Goal: Task Accomplishment & Management: Use online tool/utility

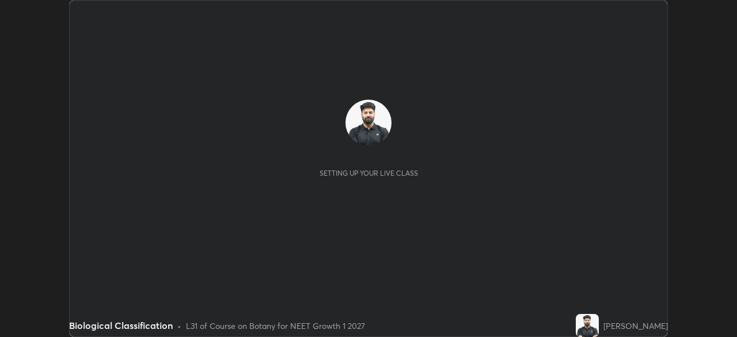
scroll to position [337, 736]
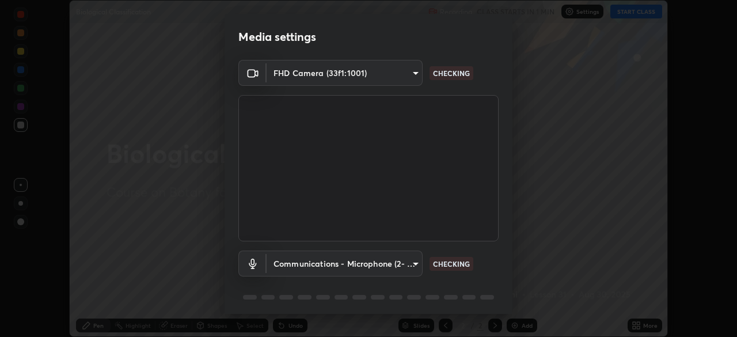
type input "9cdaf2f5b4ebc457084c3d2a91e6865996f4633c2dd879e16a2147302b78376d"
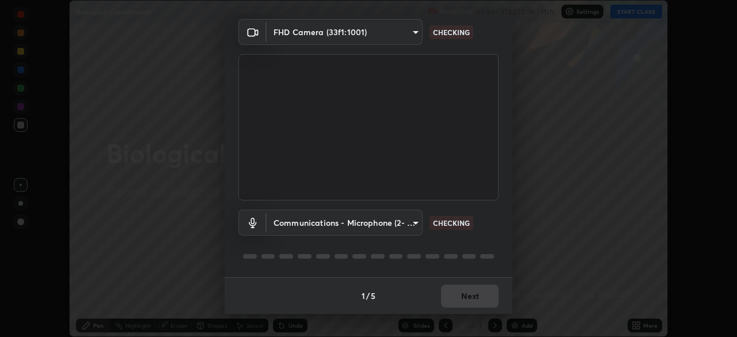
scroll to position [40, 0]
click at [398, 222] on body "Erase all Biological Classification Recording CLASS STARTS IN 1 MIN Settings ST…" at bounding box center [368, 168] width 737 height 337
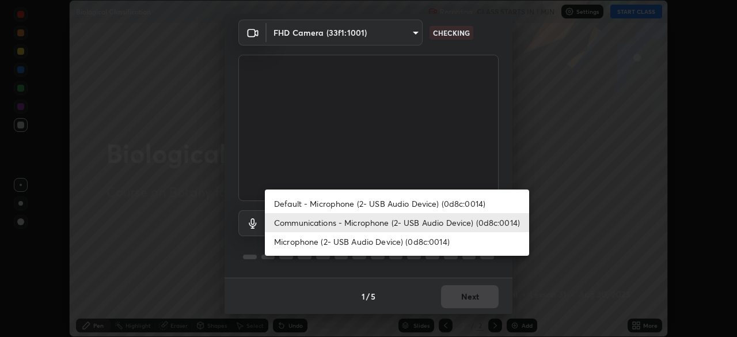
click at [387, 241] on li "Microphone (2- USB Audio Device) (0d8c:0014)" at bounding box center [397, 241] width 264 height 19
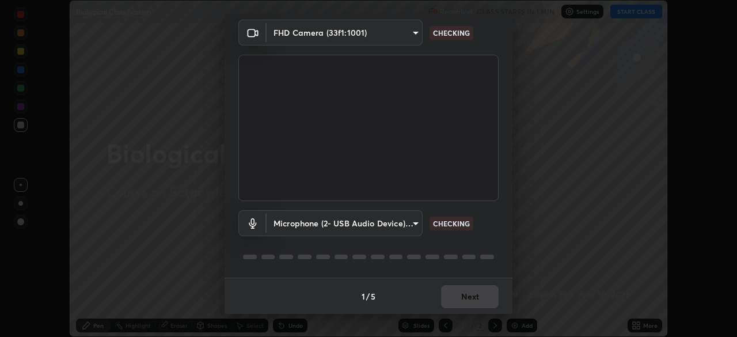
type input "5f714eeae309ba4c6b6990f01007decf7fe8c28560cedad04891ddc8fa5a6627"
click at [471, 299] on div "1 / 5 Next" at bounding box center [368, 295] width 288 height 37
click at [470, 303] on div "1 / 5 Next" at bounding box center [368, 295] width 288 height 37
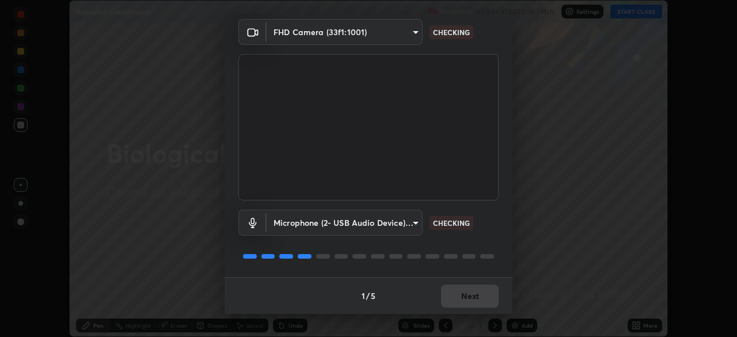
click at [473, 302] on div "1 / 5 Next" at bounding box center [368, 295] width 288 height 37
click at [473, 300] on div "1 / 5 Next" at bounding box center [368, 295] width 288 height 37
click at [471, 301] on div "1 / 5 Next" at bounding box center [368, 295] width 288 height 37
click at [472, 300] on div "1 / 5 Next" at bounding box center [368, 295] width 288 height 37
click at [471, 300] on div "1 / 5 Next" at bounding box center [368, 295] width 288 height 37
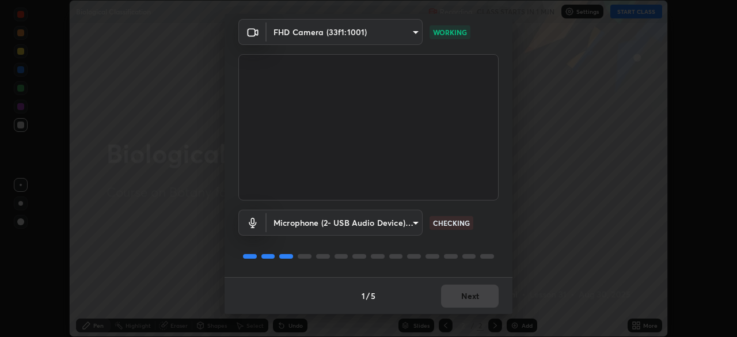
click at [481, 297] on div "1 / 5 Next" at bounding box center [368, 295] width 288 height 37
click at [478, 295] on button "Next" at bounding box center [470, 295] width 58 height 23
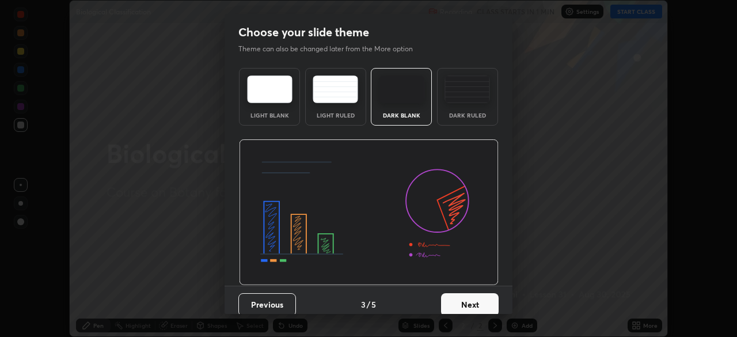
click at [472, 296] on button "Next" at bounding box center [470, 304] width 58 height 23
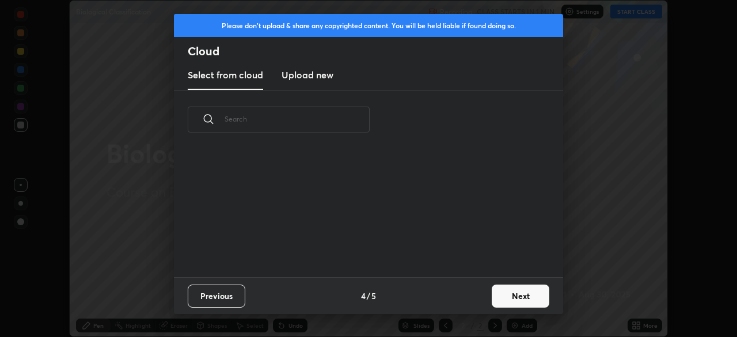
click at [472, 296] on div "Previous 4 / 5 Next" at bounding box center [368, 295] width 389 height 37
click at [476, 300] on div "Previous 4 / 5 Next" at bounding box center [368, 295] width 389 height 37
click at [509, 299] on button "Next" at bounding box center [521, 295] width 58 height 23
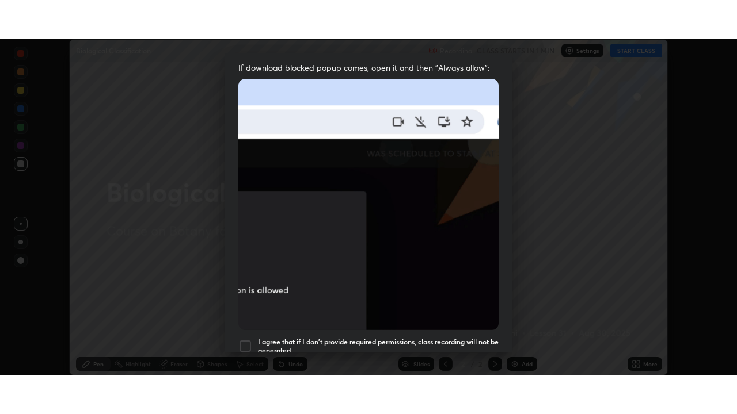
scroll to position [276, 0]
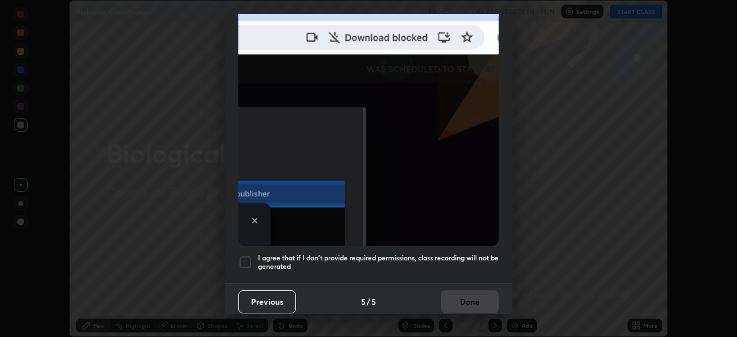
click at [452, 253] on h5 "I agree that if I don't provide required permissions, class recording will not …" at bounding box center [378, 262] width 241 height 18
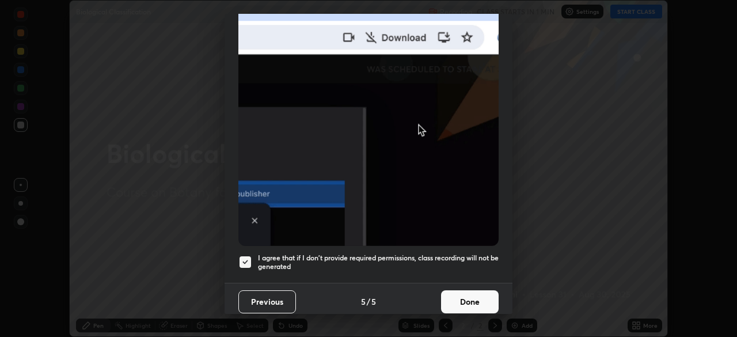
click at [462, 299] on button "Done" at bounding box center [470, 301] width 58 height 23
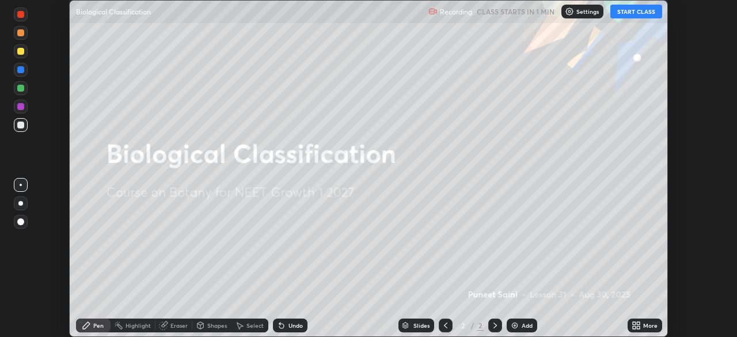
click at [628, 11] on button "START CLASS" at bounding box center [636, 12] width 52 height 14
click at [638, 323] on icon at bounding box center [638, 323] width 3 height 3
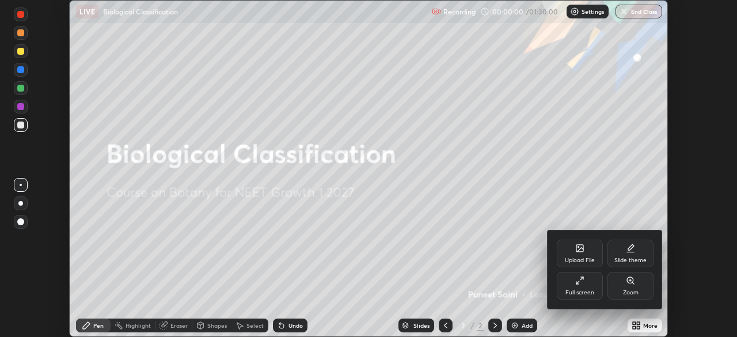
click at [582, 286] on div "Full screen" at bounding box center [580, 286] width 46 height 28
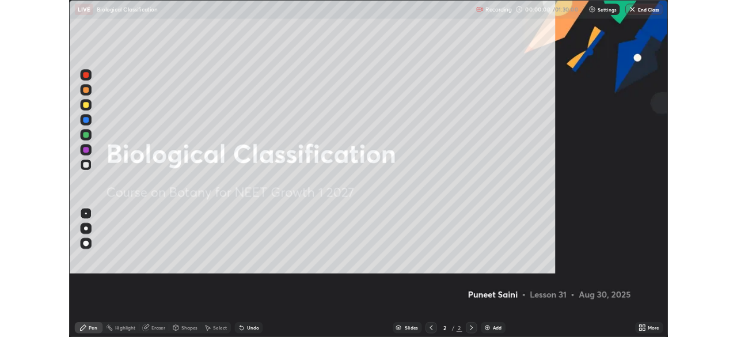
scroll to position [414, 737]
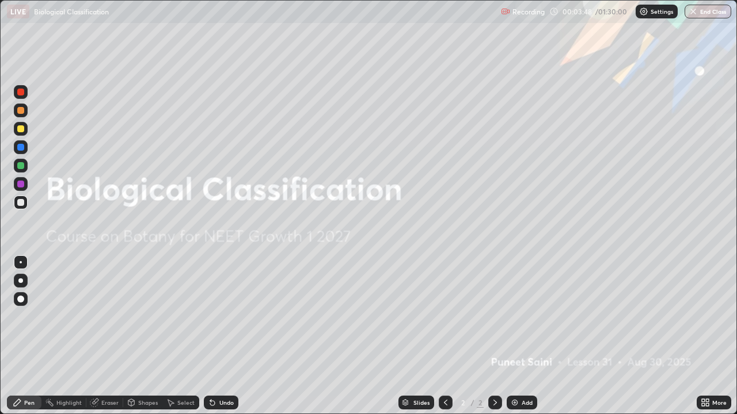
click at [705, 336] on icon at bounding box center [704, 402] width 9 height 9
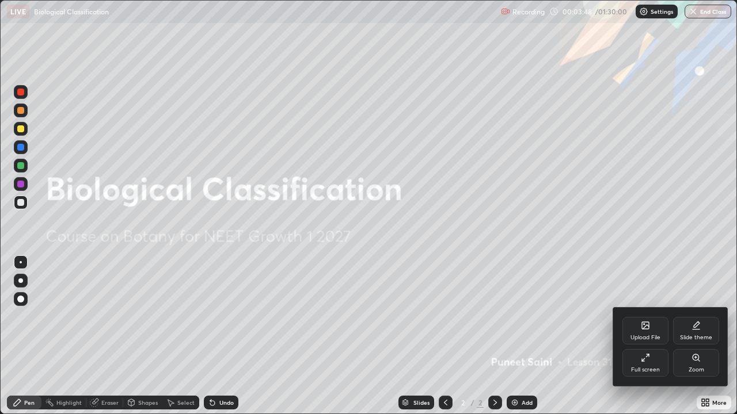
click at [645, 336] on div "Full screen" at bounding box center [645, 363] width 46 height 28
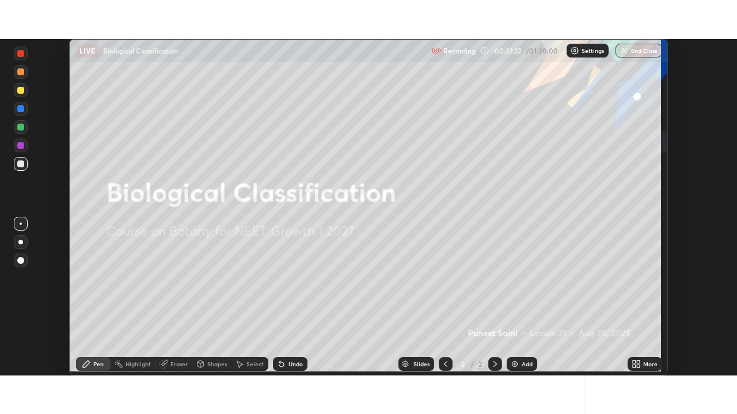
scroll to position [337, 737]
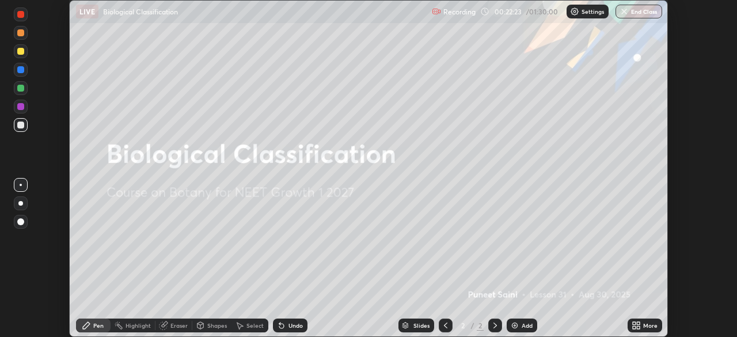
click at [640, 329] on icon at bounding box center [635, 325] width 9 height 9
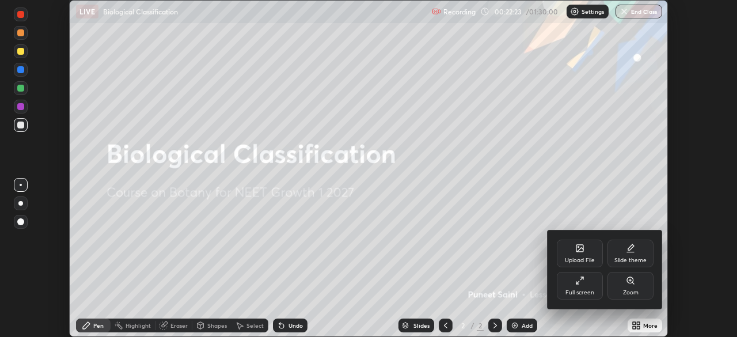
click at [577, 291] on div "Full screen" at bounding box center [579, 293] width 29 height 6
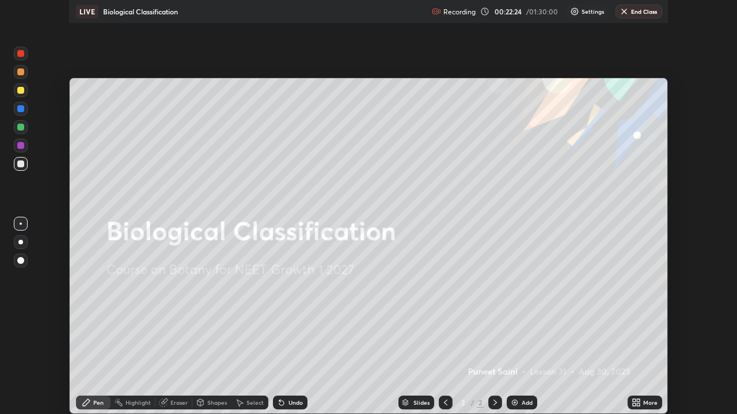
scroll to position [414, 737]
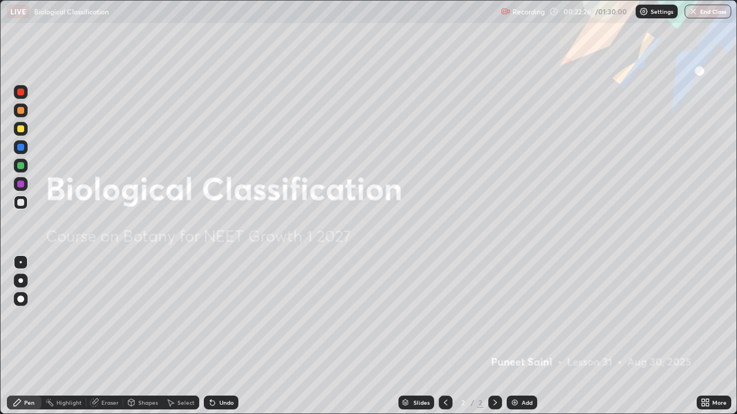
click at [512, 336] on img at bounding box center [514, 402] width 9 height 9
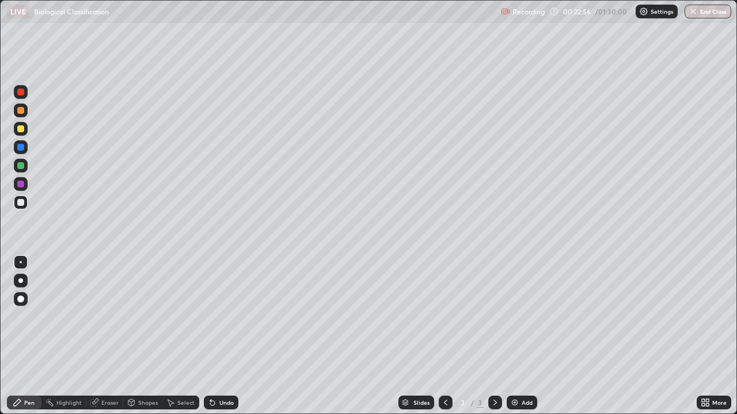
click at [22, 281] on div at bounding box center [20, 281] width 5 height 5
click at [99, 336] on div "Eraser" at bounding box center [104, 403] width 37 height 14
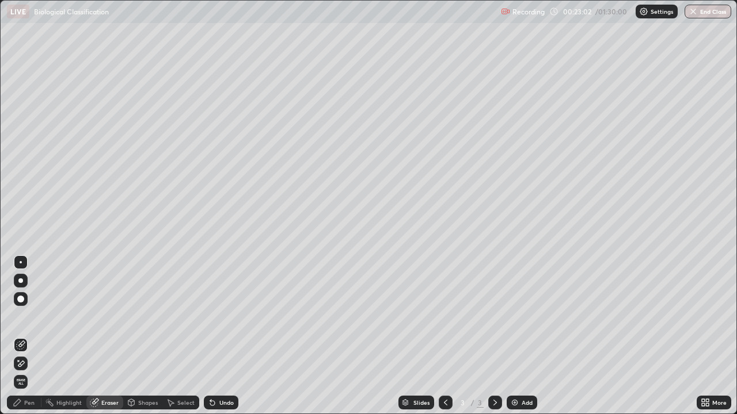
click at [21, 336] on icon at bounding box center [20, 364] width 9 height 10
click at [24, 336] on div "Pen" at bounding box center [29, 403] width 10 height 6
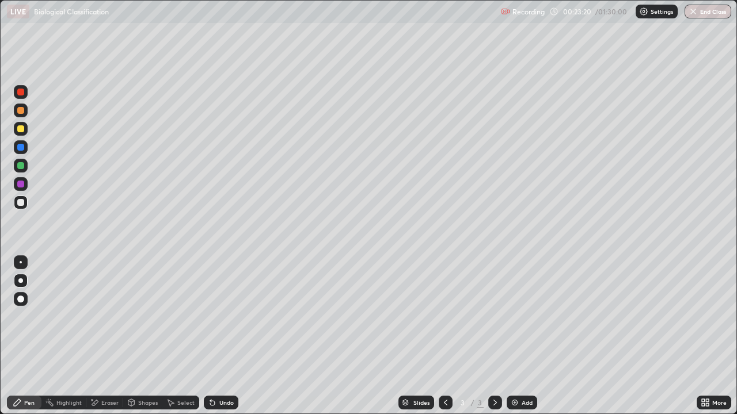
click at [21, 129] on div at bounding box center [20, 128] width 7 height 7
click at [21, 131] on div at bounding box center [20, 128] width 7 height 7
click at [19, 205] on div at bounding box center [20, 202] width 7 height 7
click at [18, 203] on div at bounding box center [20, 202] width 7 height 7
click at [22, 204] on div at bounding box center [20, 202] width 7 height 7
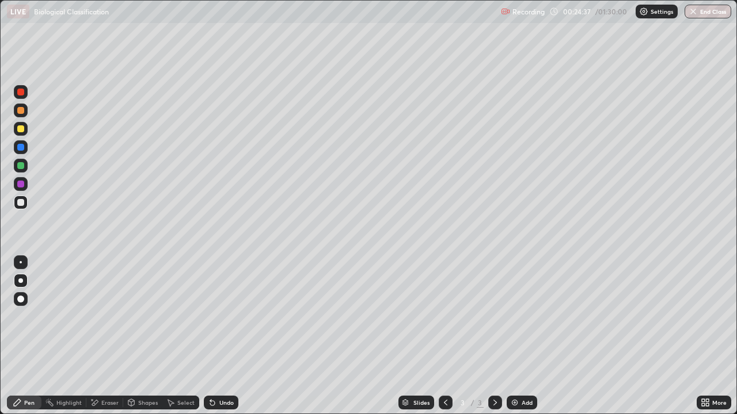
click at [22, 200] on div at bounding box center [20, 202] width 7 height 7
click at [19, 131] on div at bounding box center [20, 128] width 7 height 7
click at [22, 129] on div at bounding box center [20, 128] width 7 height 7
click at [23, 204] on div at bounding box center [20, 202] width 7 height 7
click at [21, 203] on div at bounding box center [20, 202] width 7 height 7
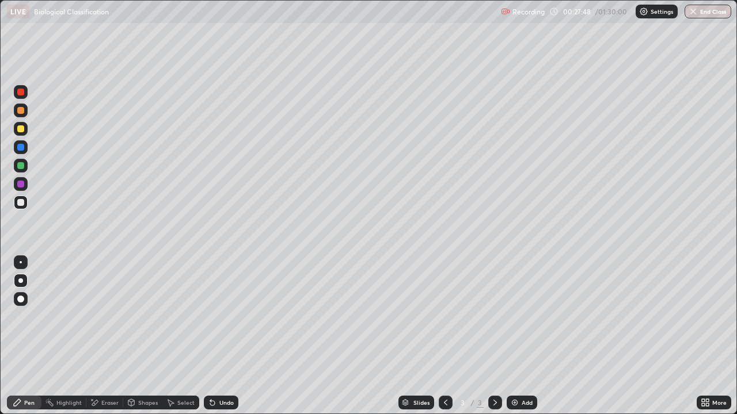
click at [219, 336] on div "Undo" at bounding box center [226, 403] width 14 height 6
click at [22, 148] on div at bounding box center [20, 147] width 7 height 7
click at [25, 148] on div at bounding box center [21, 147] width 14 height 14
click at [226, 336] on div "Undo" at bounding box center [226, 403] width 14 height 6
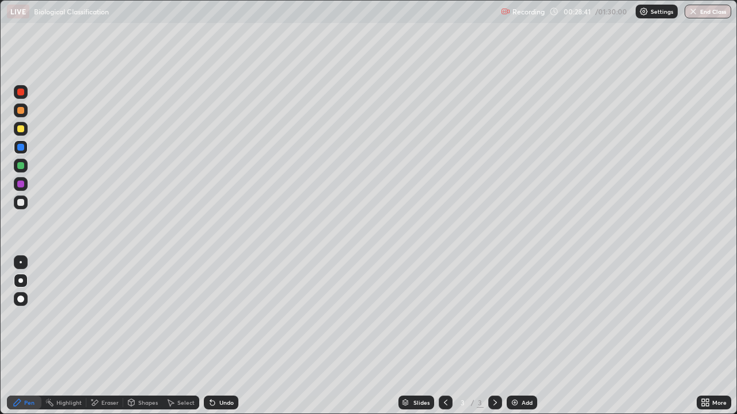
click at [220, 336] on div "Undo" at bounding box center [221, 403] width 35 height 14
click at [224, 336] on div "Undo" at bounding box center [221, 403] width 35 height 14
click at [517, 336] on img at bounding box center [514, 402] width 9 height 9
click at [23, 129] on div at bounding box center [20, 128] width 7 height 7
click at [21, 203] on div at bounding box center [20, 202] width 7 height 7
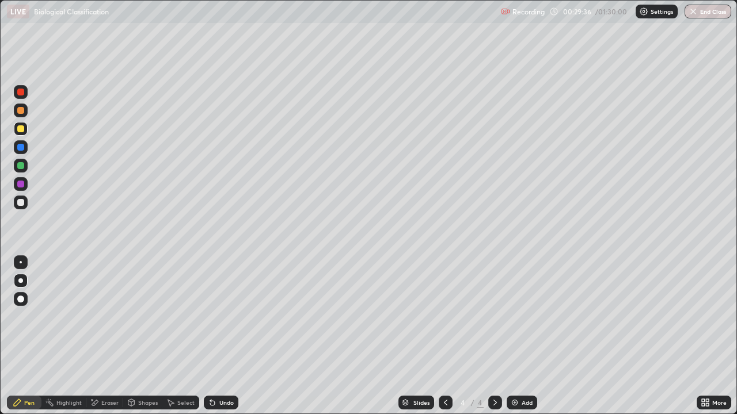
click at [21, 203] on div at bounding box center [20, 202] width 7 height 7
click at [21, 148] on div at bounding box center [20, 147] width 7 height 7
click at [22, 148] on div at bounding box center [20, 147] width 7 height 7
click at [21, 131] on div at bounding box center [20, 128] width 7 height 7
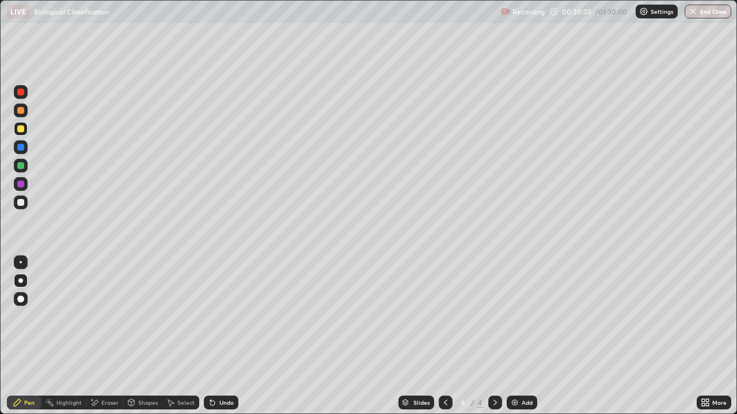
click at [219, 336] on div "Undo" at bounding box center [226, 403] width 14 height 6
click at [20, 203] on div at bounding box center [20, 202] width 7 height 7
click at [218, 336] on div "Undo" at bounding box center [221, 403] width 35 height 14
click at [445, 336] on icon at bounding box center [445, 402] width 9 height 9
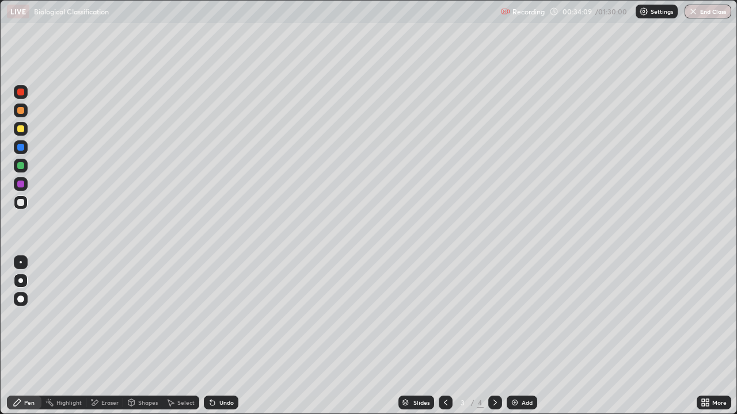
click at [19, 167] on div at bounding box center [20, 165] width 7 height 7
click at [494, 336] on icon at bounding box center [494, 402] width 9 height 9
click at [515, 336] on img at bounding box center [514, 402] width 9 height 9
click at [23, 130] on div at bounding box center [20, 128] width 7 height 7
click at [20, 207] on div at bounding box center [21, 203] width 14 height 14
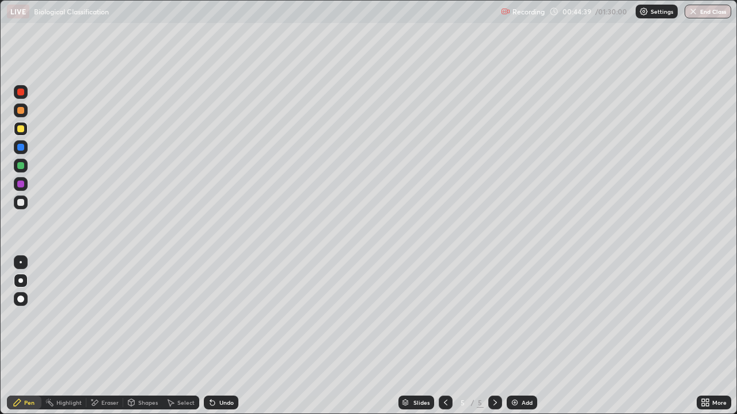
click at [23, 204] on div at bounding box center [20, 202] width 7 height 7
click at [215, 336] on icon at bounding box center [212, 402] width 9 height 9
click at [21, 129] on div at bounding box center [20, 128] width 7 height 7
click at [21, 133] on div at bounding box center [21, 129] width 14 height 14
click at [21, 204] on div at bounding box center [20, 202] width 7 height 7
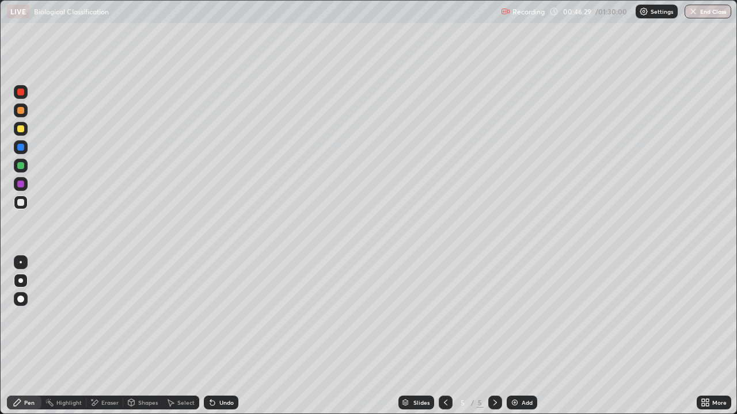
click at [22, 131] on div at bounding box center [20, 128] width 7 height 7
click at [21, 203] on div at bounding box center [20, 202] width 7 height 7
click at [20, 203] on div at bounding box center [20, 202] width 7 height 7
click at [216, 336] on div "Undo" at bounding box center [221, 403] width 35 height 14
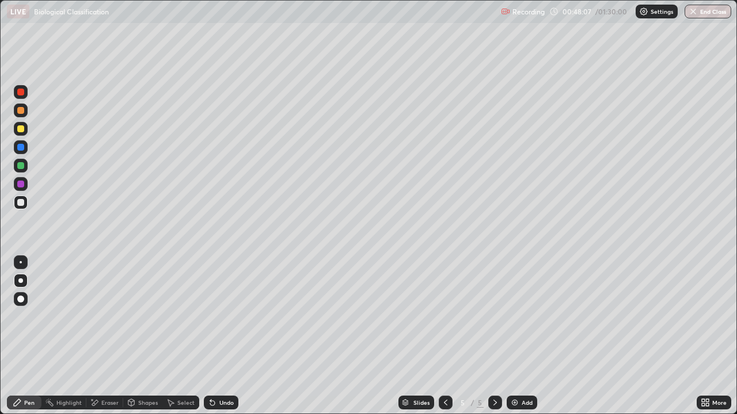
click at [216, 336] on div "Undo" at bounding box center [221, 403] width 35 height 14
click at [20, 134] on div at bounding box center [21, 129] width 14 height 14
click at [21, 131] on div at bounding box center [20, 128] width 7 height 7
click at [20, 201] on div at bounding box center [20, 202] width 7 height 7
click at [21, 130] on div at bounding box center [20, 128] width 7 height 7
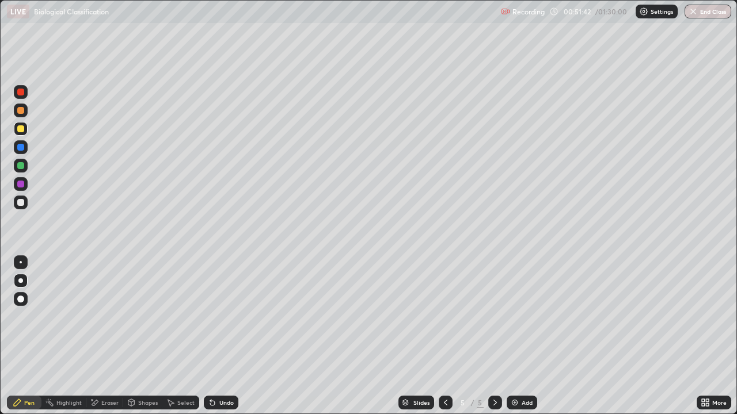
click at [20, 129] on div at bounding box center [20, 128] width 7 height 7
click at [21, 208] on div at bounding box center [21, 203] width 14 height 14
click at [25, 205] on div at bounding box center [21, 203] width 14 height 14
click at [21, 129] on div at bounding box center [20, 128] width 7 height 7
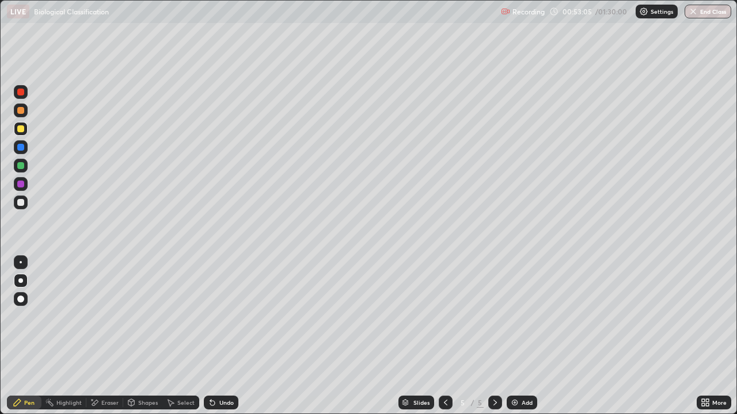
click at [18, 205] on div at bounding box center [20, 202] width 7 height 7
click at [20, 203] on div at bounding box center [20, 202] width 7 height 7
click at [24, 127] on div at bounding box center [20, 128] width 7 height 7
click at [20, 93] on div at bounding box center [20, 92] width 7 height 7
click at [223, 336] on div "Undo" at bounding box center [226, 403] width 14 height 6
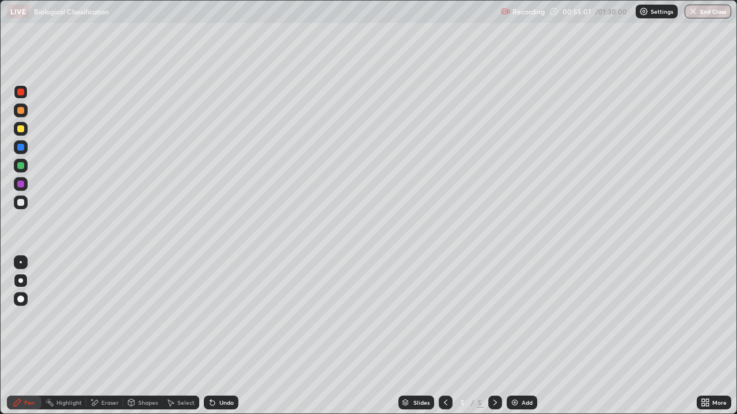
click at [222, 336] on div "Undo" at bounding box center [226, 403] width 14 height 6
click at [520, 336] on div "Add" at bounding box center [521, 403] width 31 height 14
click at [445, 336] on icon at bounding box center [445, 402] width 9 height 9
click at [18, 166] on div at bounding box center [20, 165] width 7 height 7
click at [16, 166] on div at bounding box center [21, 166] width 14 height 14
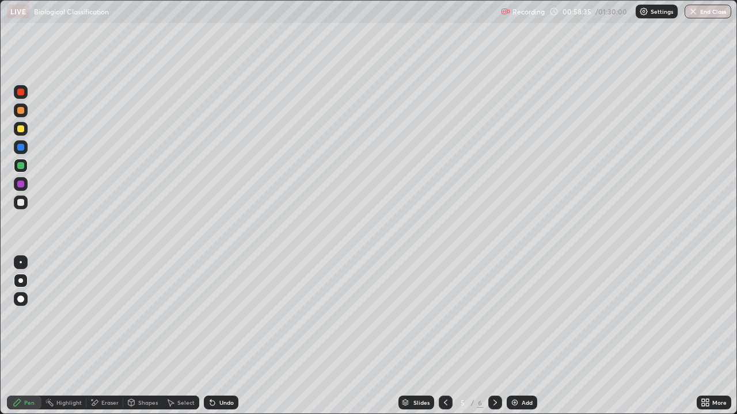
click at [232, 336] on div "Undo" at bounding box center [221, 403] width 35 height 14
click at [230, 336] on div "Undo" at bounding box center [226, 403] width 14 height 6
click at [494, 336] on icon at bounding box center [494, 402] width 9 height 9
click at [23, 130] on div at bounding box center [20, 128] width 7 height 7
click at [21, 201] on div at bounding box center [20, 202] width 7 height 7
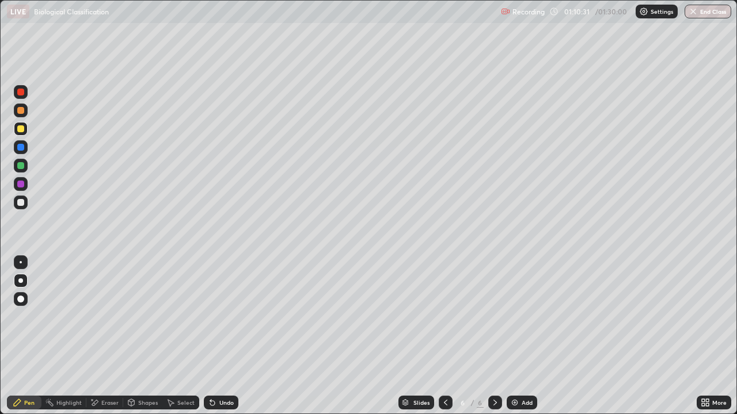
click at [21, 202] on div at bounding box center [20, 202] width 7 height 7
click at [227, 336] on div "Undo" at bounding box center [226, 403] width 14 height 6
click at [228, 336] on div "Undo" at bounding box center [221, 403] width 35 height 14
click at [224, 336] on div "Undo" at bounding box center [226, 403] width 14 height 6
click at [226, 336] on div "Undo" at bounding box center [226, 403] width 14 height 6
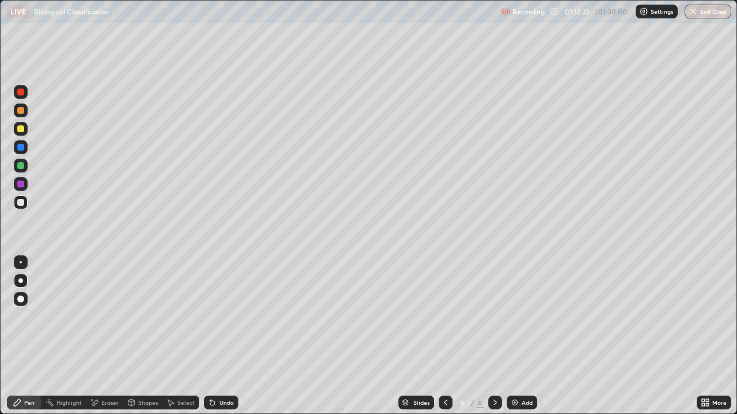
click at [224, 336] on div "Undo" at bounding box center [226, 403] width 14 height 6
click at [21, 129] on div at bounding box center [20, 128] width 7 height 7
click at [21, 131] on div at bounding box center [20, 128] width 7 height 7
click at [23, 204] on div at bounding box center [20, 202] width 7 height 7
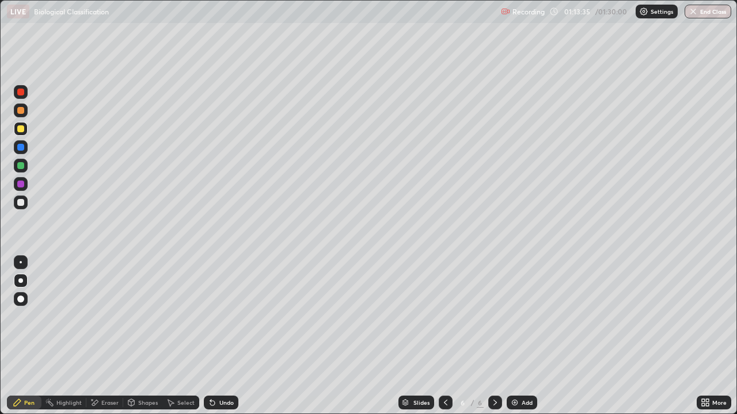
click at [22, 205] on div at bounding box center [20, 202] width 7 height 7
click at [21, 132] on div at bounding box center [20, 128] width 7 height 7
click at [214, 336] on div "Undo" at bounding box center [221, 403] width 35 height 14
click at [22, 148] on div at bounding box center [20, 147] width 7 height 7
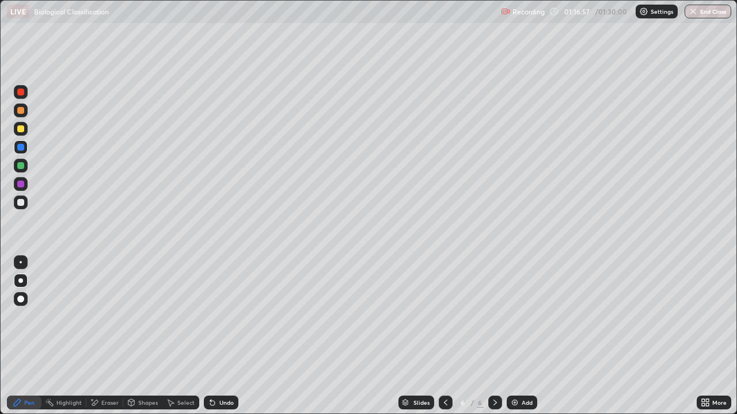
click at [21, 148] on div at bounding box center [20, 147] width 7 height 7
click at [215, 336] on icon at bounding box center [212, 402] width 9 height 9
click at [21, 134] on div at bounding box center [21, 129] width 14 height 14
click at [20, 134] on div at bounding box center [21, 129] width 14 height 14
click at [512, 336] on img at bounding box center [514, 402] width 9 height 9
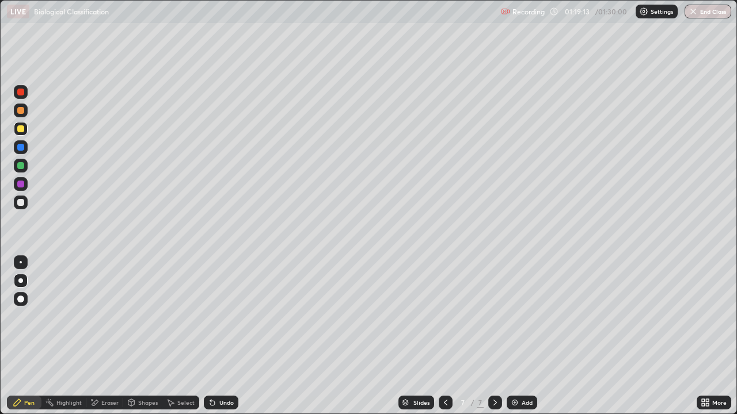
click at [21, 203] on div at bounding box center [20, 202] width 7 height 7
click at [220, 336] on div "Undo" at bounding box center [226, 403] width 14 height 6
click at [20, 129] on div at bounding box center [20, 128] width 7 height 7
click at [22, 204] on div at bounding box center [20, 202] width 7 height 7
click at [22, 132] on div at bounding box center [20, 128] width 7 height 7
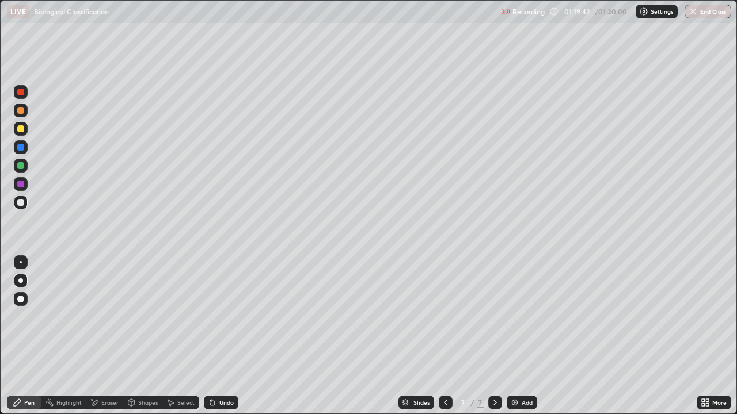
click at [22, 131] on div at bounding box center [20, 128] width 7 height 7
click at [21, 202] on div at bounding box center [20, 202] width 7 height 7
click at [21, 203] on div at bounding box center [20, 202] width 7 height 7
click at [21, 111] on div at bounding box center [20, 110] width 7 height 7
click at [21, 201] on div at bounding box center [20, 202] width 7 height 7
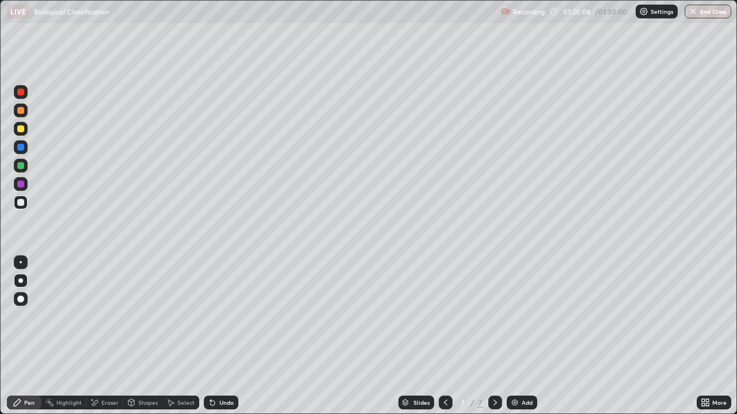
click at [24, 201] on div at bounding box center [20, 202] width 7 height 7
click at [23, 132] on div at bounding box center [20, 128] width 7 height 7
click at [220, 336] on div "Undo" at bounding box center [226, 403] width 14 height 6
click at [215, 336] on icon at bounding box center [212, 402] width 9 height 9
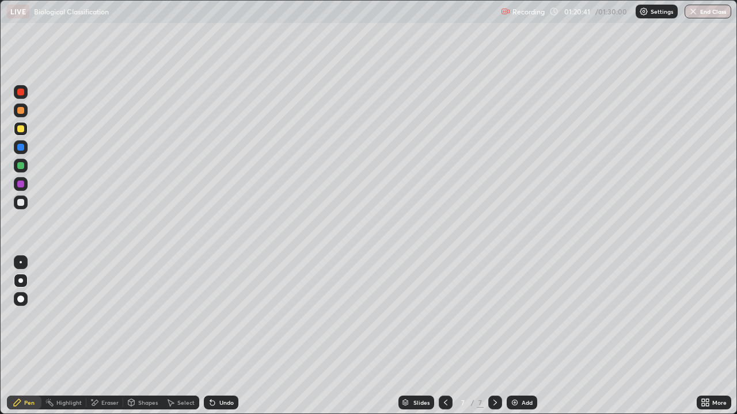
click at [216, 336] on div "Undo" at bounding box center [221, 403] width 35 height 14
click at [444, 336] on icon at bounding box center [445, 402] width 9 height 9
click at [494, 336] on icon at bounding box center [494, 403] width 3 height 6
click at [20, 203] on div at bounding box center [20, 202] width 7 height 7
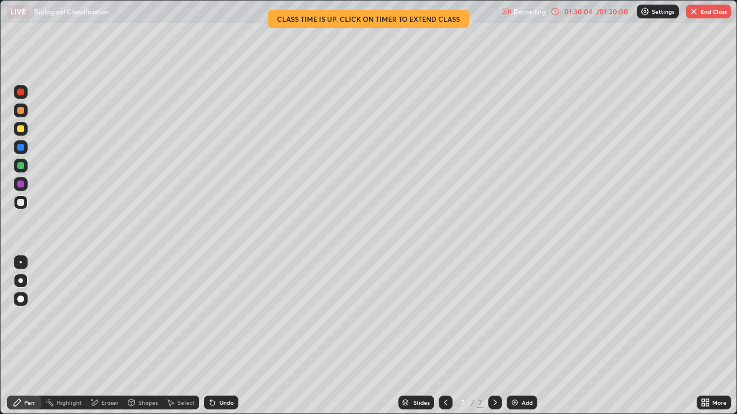
click at [701, 13] on button "End Class" at bounding box center [707, 12] width 45 height 14
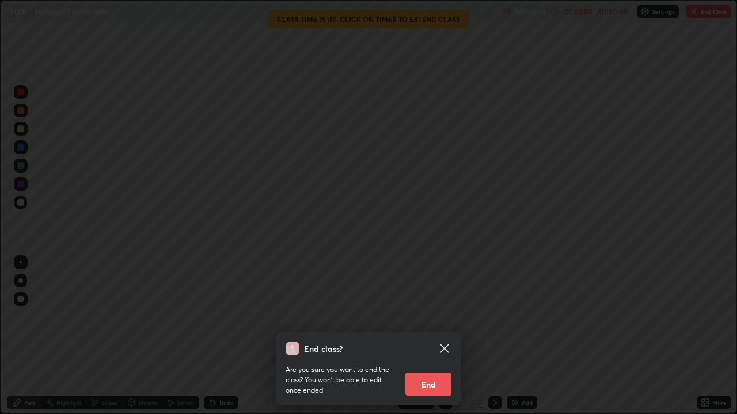
click at [428, 336] on button "End" at bounding box center [428, 384] width 46 height 23
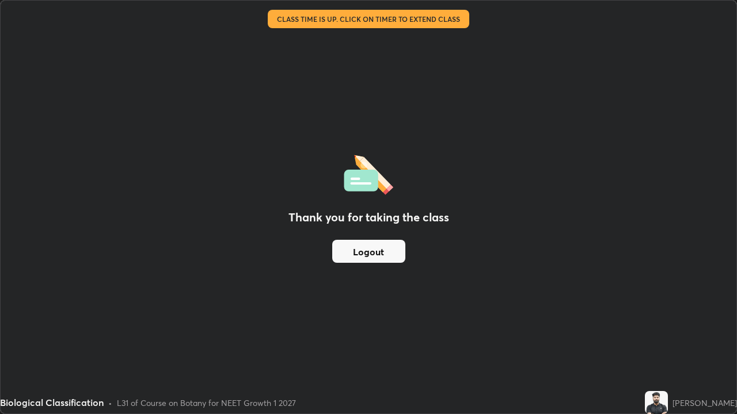
click at [370, 257] on button "Logout" at bounding box center [368, 251] width 73 height 23
click at [368, 254] on button "Logout" at bounding box center [368, 251] width 73 height 23
